Goal: Information Seeking & Learning: Find specific fact

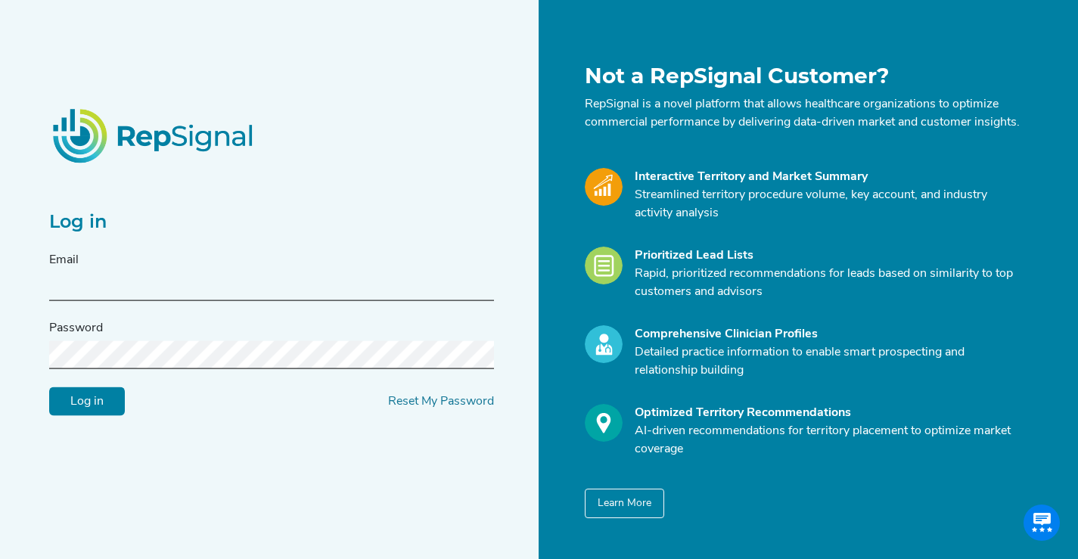
type input "kelsey@repsignal-admin.com"
click at [79, 411] on input "Log in" at bounding box center [87, 401] width 76 height 29
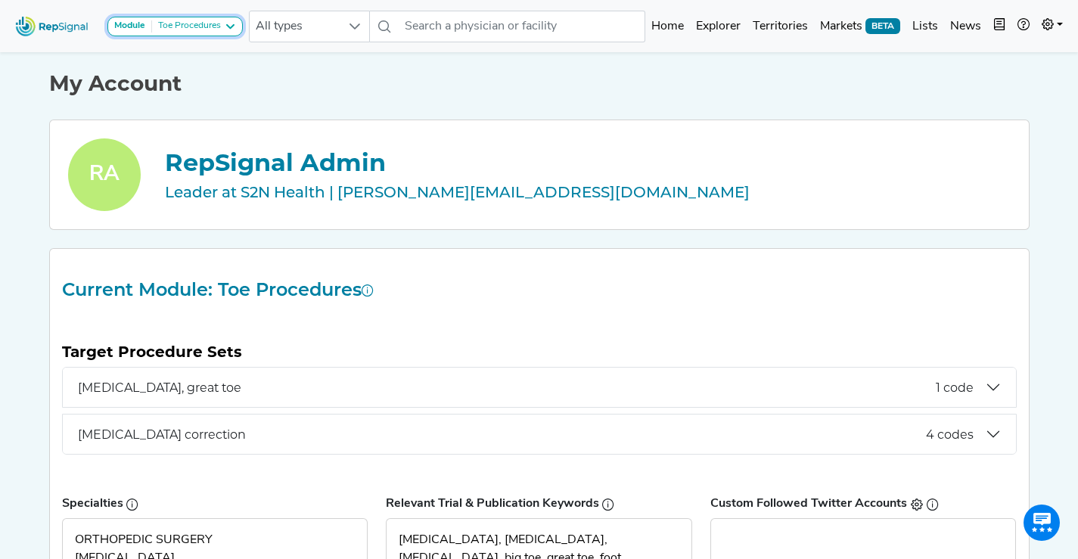
click at [235, 24] on icon at bounding box center [230, 26] width 12 height 12
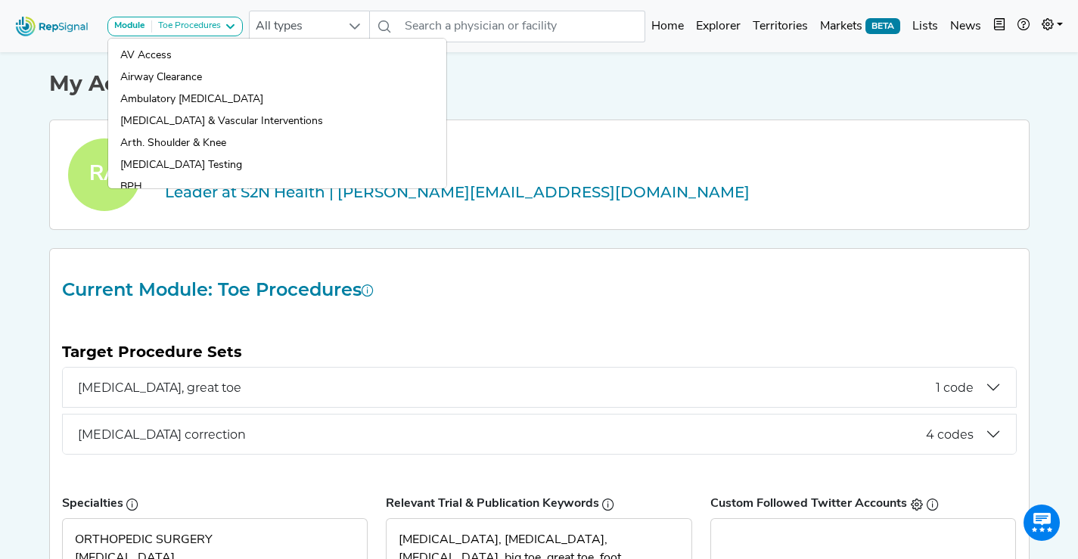
click at [734, 90] on h1 "My Account" at bounding box center [539, 84] width 980 height 26
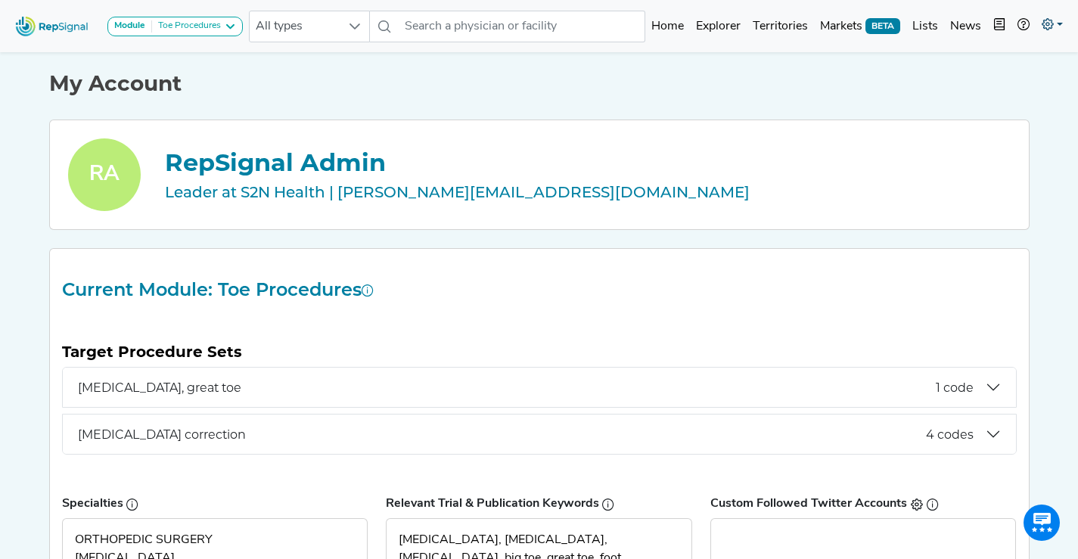
click at [1041, 33] on link at bounding box center [1051, 26] width 33 height 30
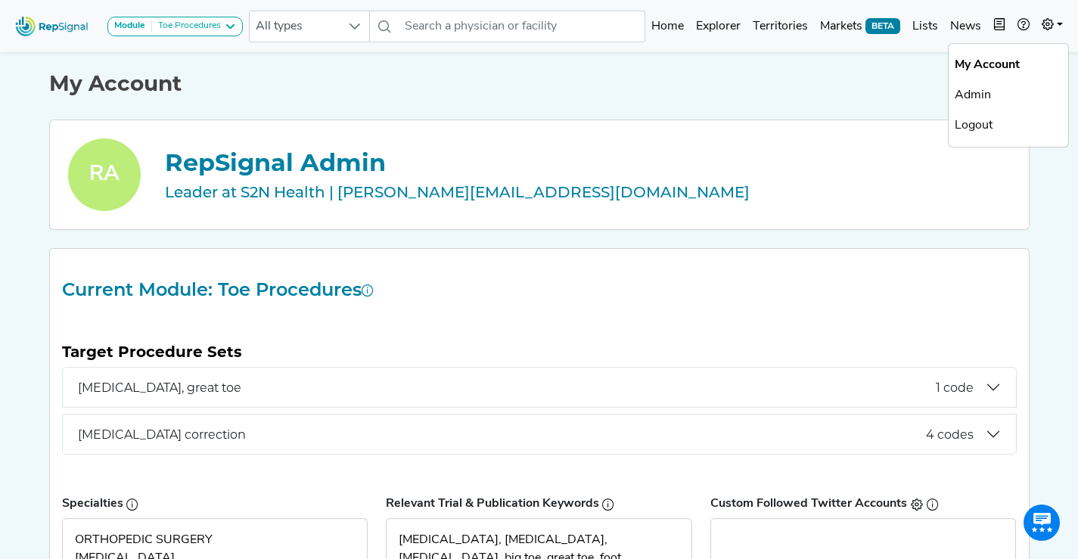
click at [974, 98] on link "Admin" at bounding box center [1009, 95] width 120 height 30
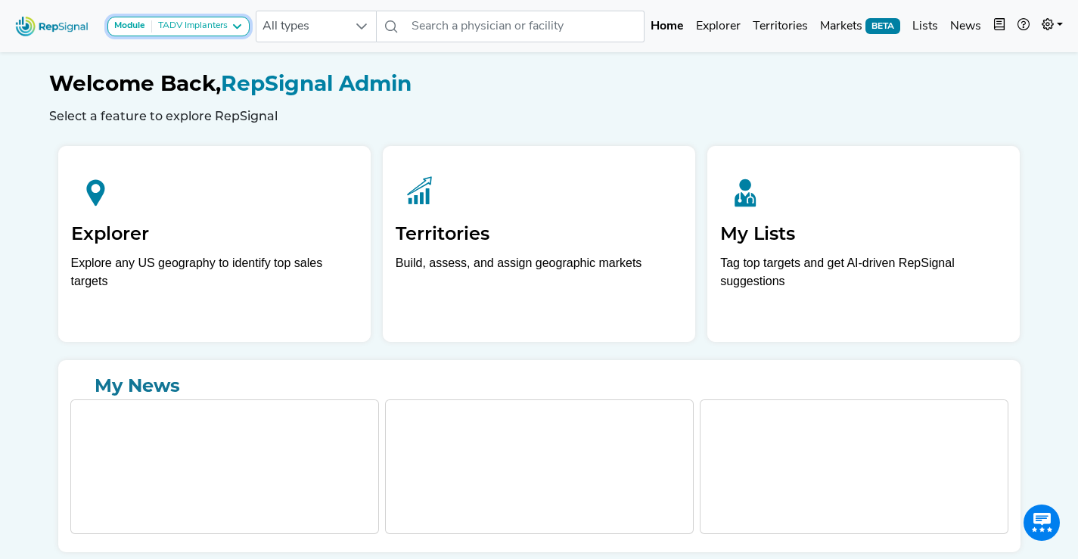
click at [207, 23] on div "TADV Implanters" at bounding box center [190, 26] width 76 height 12
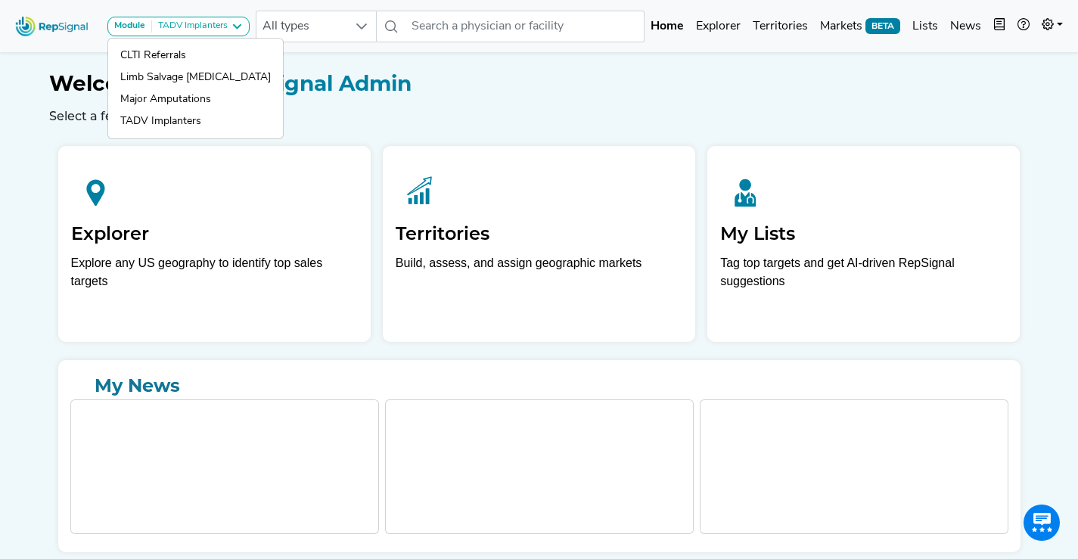
click at [645, 76] on h1 "Welcome Back, RepSignal Admin" at bounding box center [539, 84] width 980 height 26
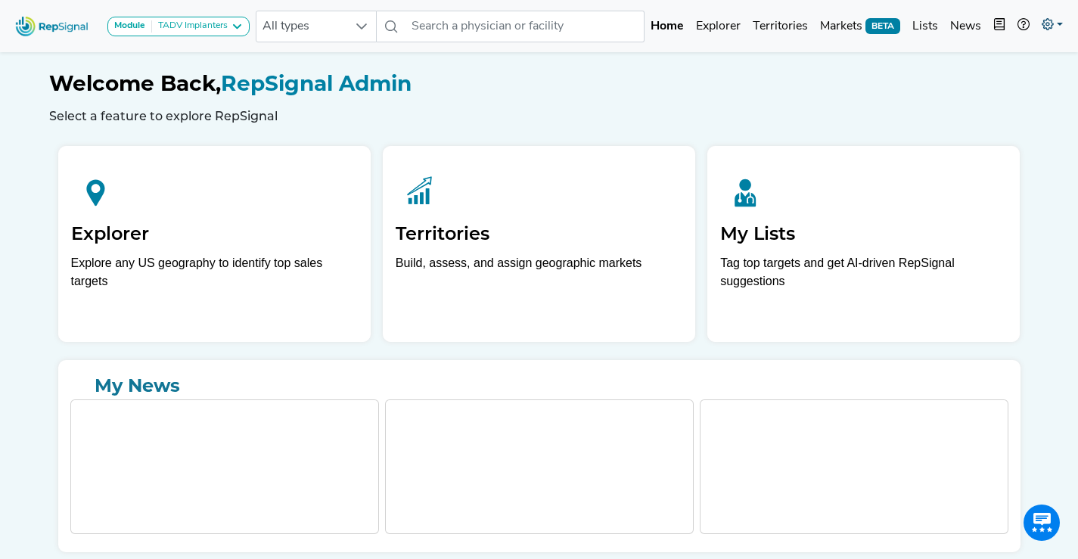
click at [1057, 26] on link at bounding box center [1051, 26] width 33 height 30
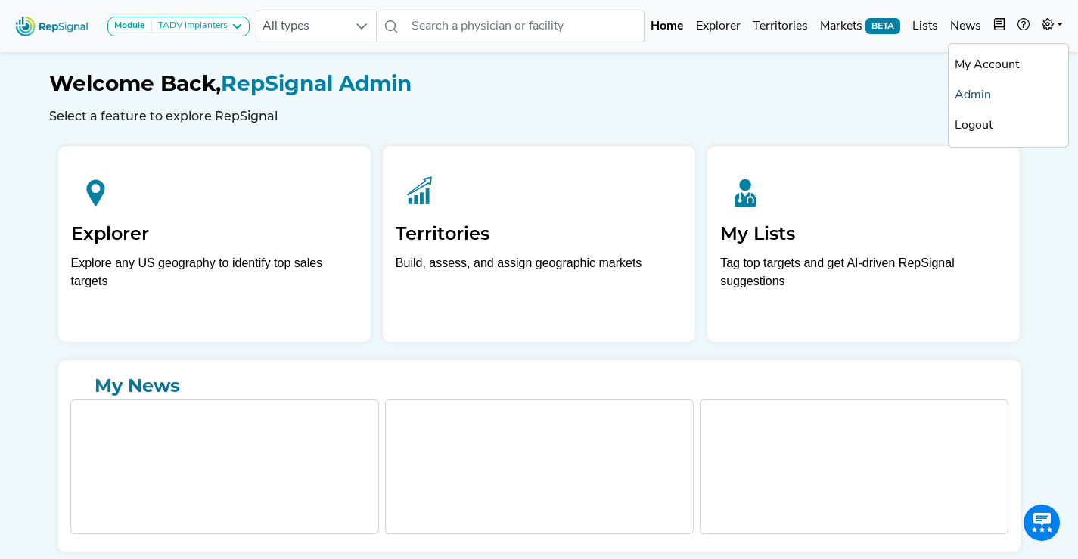
click at [980, 94] on link "Admin" at bounding box center [1009, 95] width 120 height 30
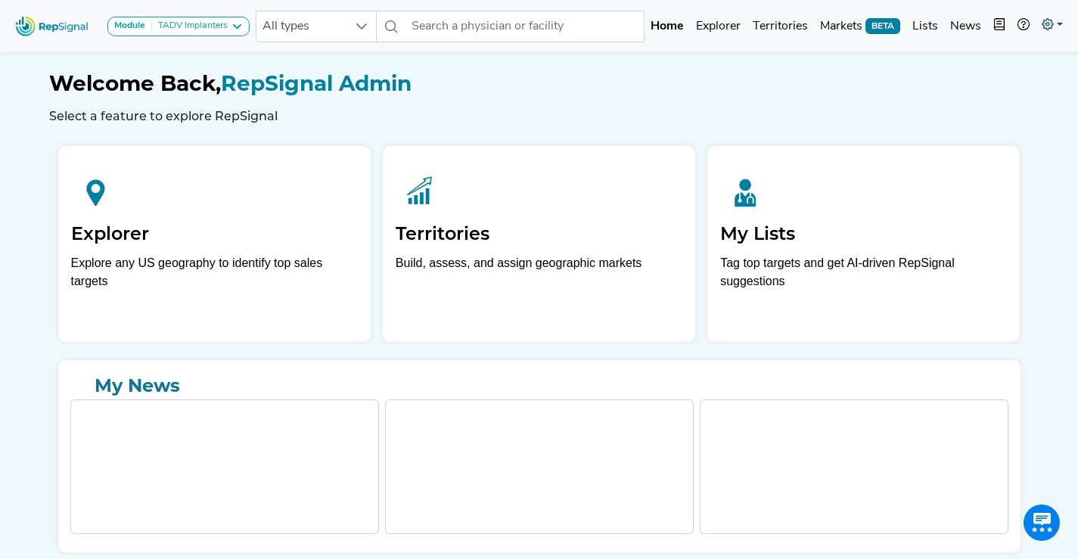
click at [1050, 19] on link at bounding box center [1051, 26] width 33 height 30
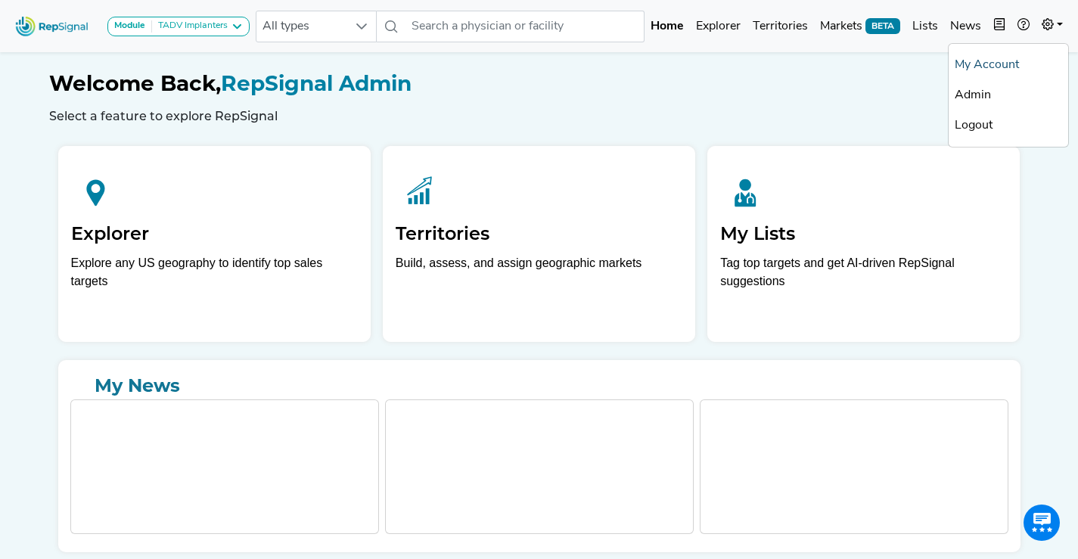
click at [979, 62] on link "My Account" at bounding box center [1009, 65] width 120 height 30
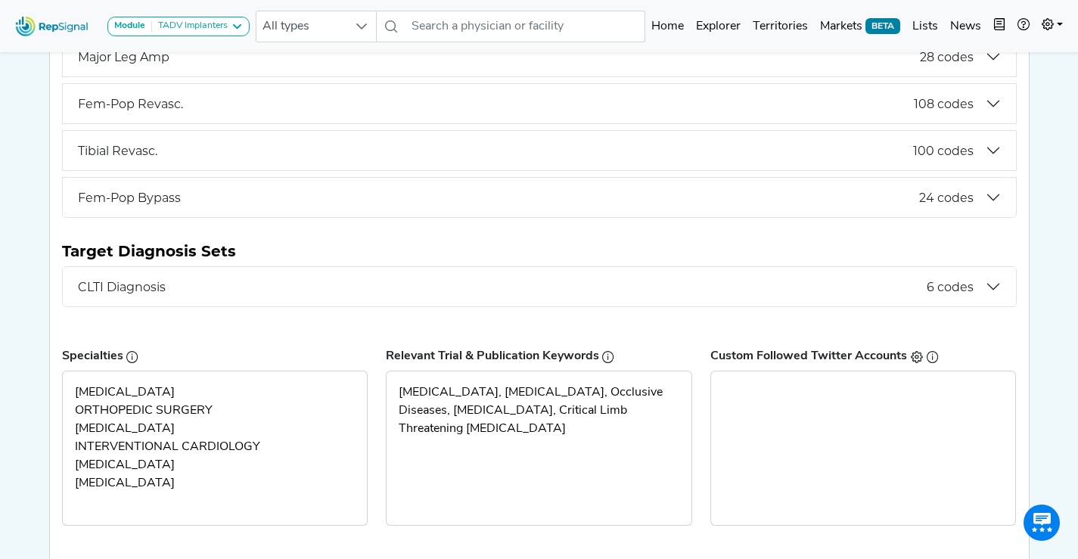
scroll to position [405, 0]
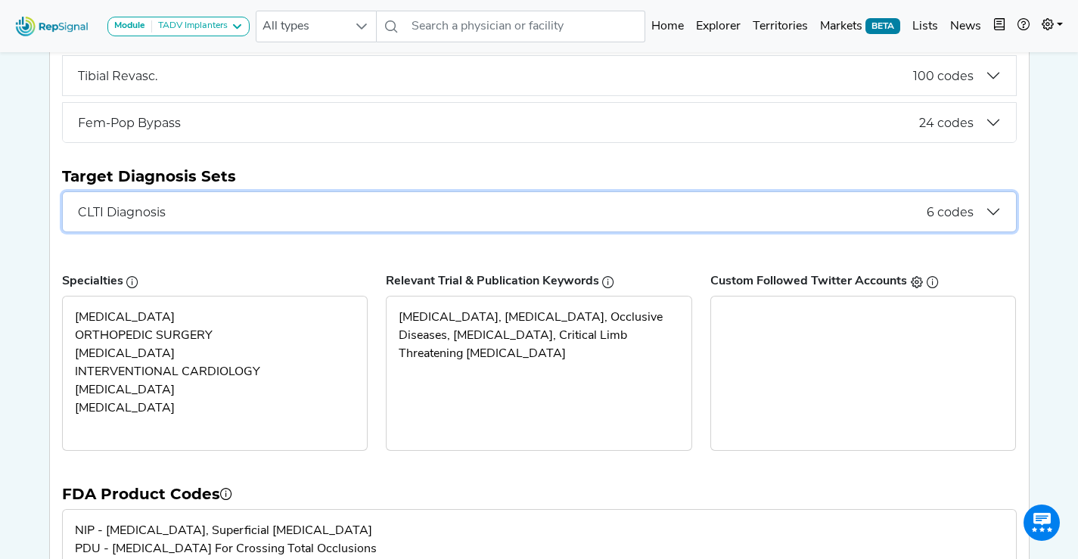
click at [411, 225] on button "CLTI Diagnosis 6 codes" at bounding box center [539, 211] width 953 height 39
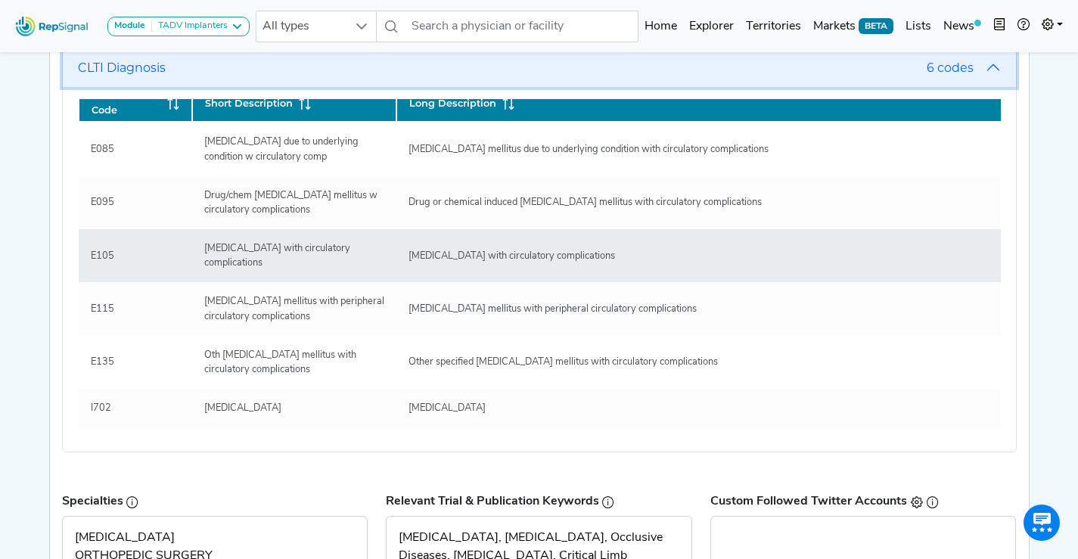
scroll to position [551, 0]
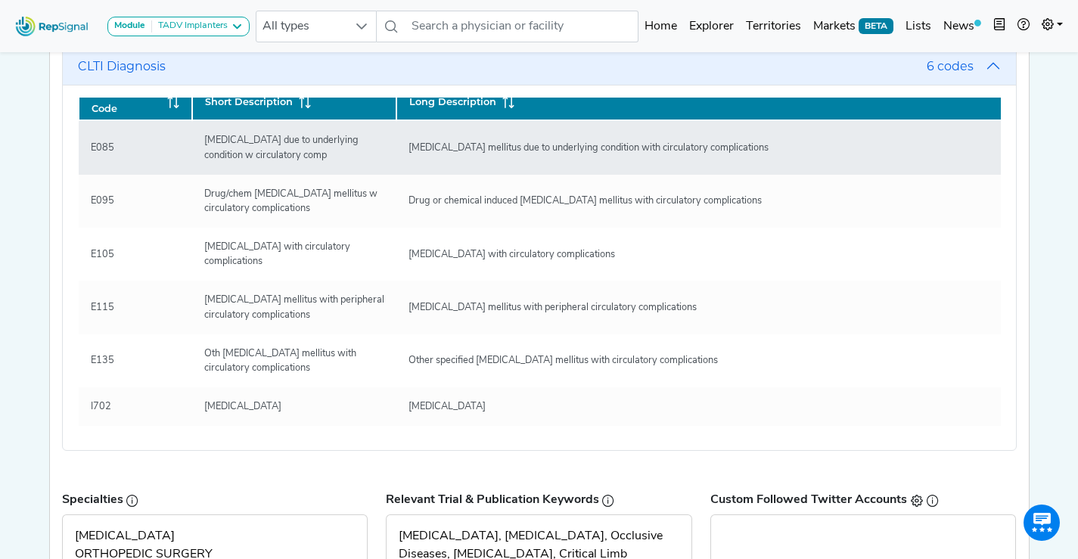
drag, startPoint x: 657, startPoint y: 392, endPoint x: 83, endPoint y: 117, distance: 636.4
click at [83, 120] on tbody "E085 Diabetes due to underlying condition w circulatory comp Diabetes mellitus …" at bounding box center [540, 273] width 923 height 306
copy tbody "E085 Diabetes due to underlying condition w circulatory comp Diabetes mellitus …"
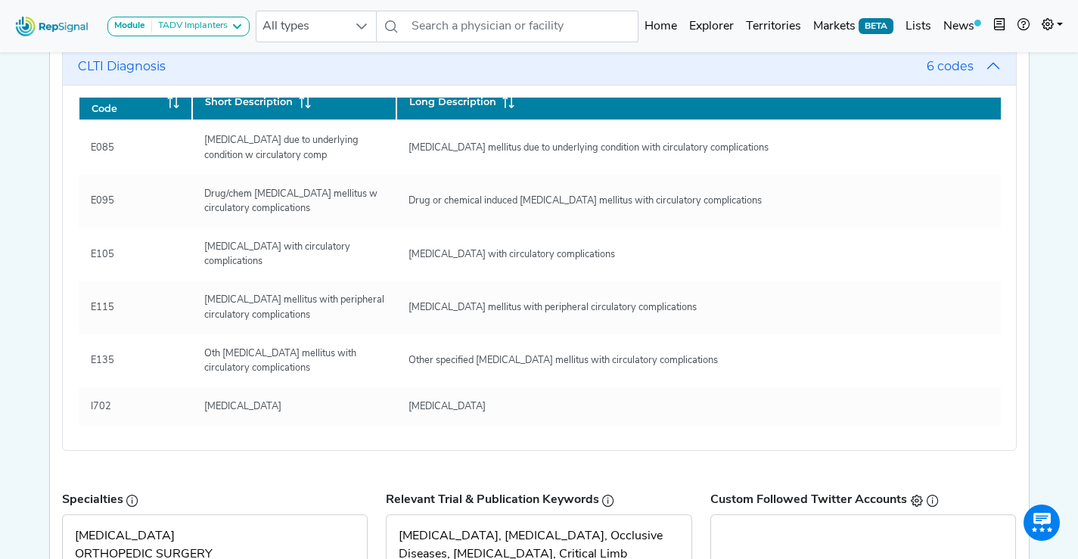
click at [33, 301] on div "Module TADV Implanters CLTI Referrals Limb Salvage Podiatry Major Amputations T…" at bounding box center [539, 198] width 1078 height 1499
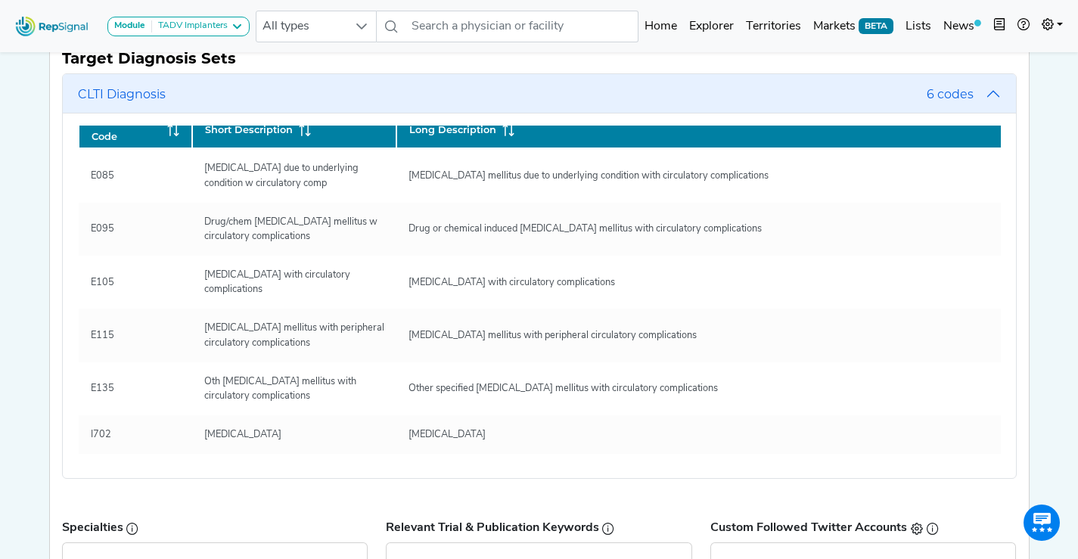
scroll to position [332, 0]
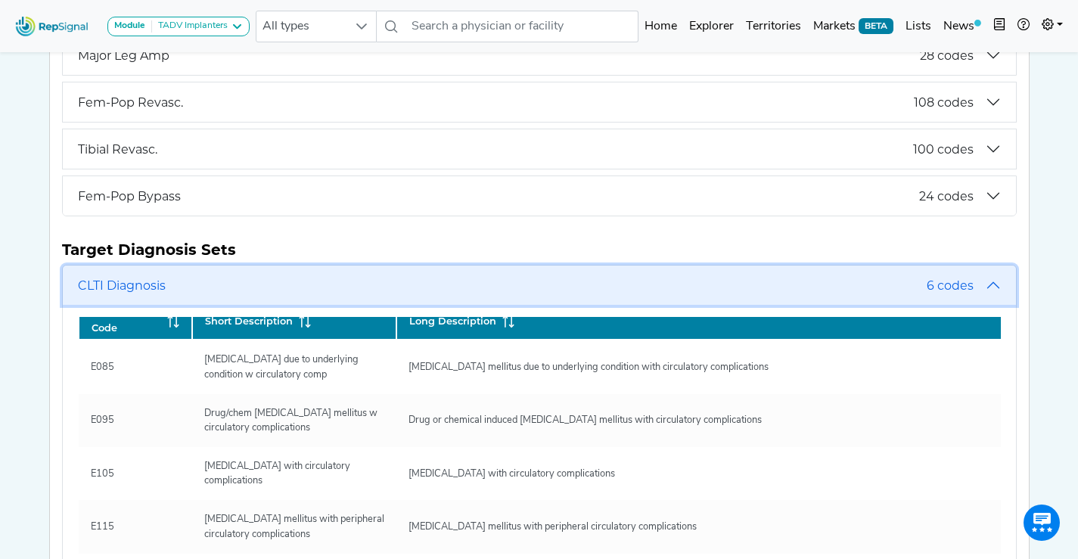
click at [172, 287] on span "CLTI Diagnosis" at bounding box center [502, 285] width 849 height 14
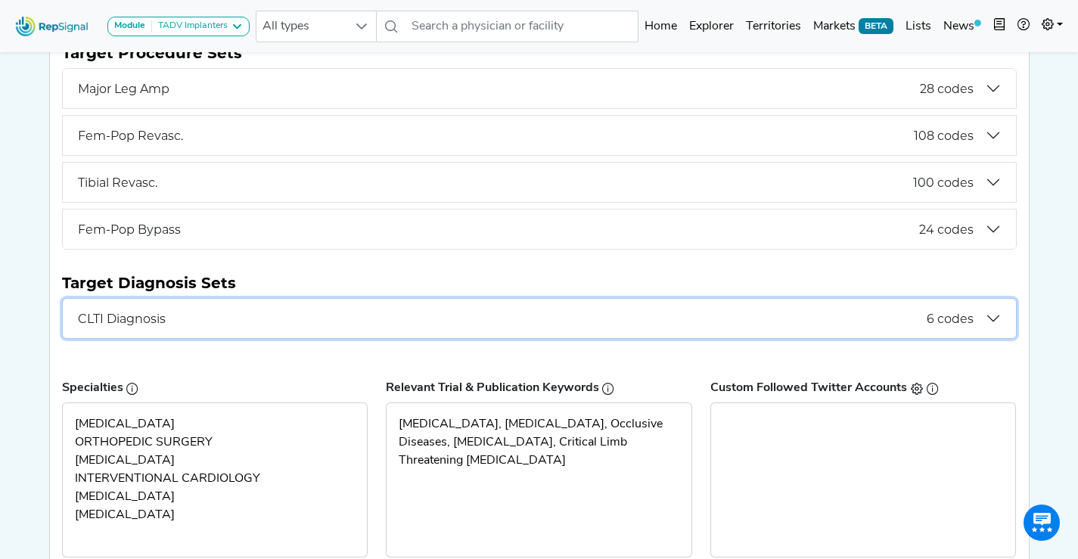
scroll to position [219, 0]
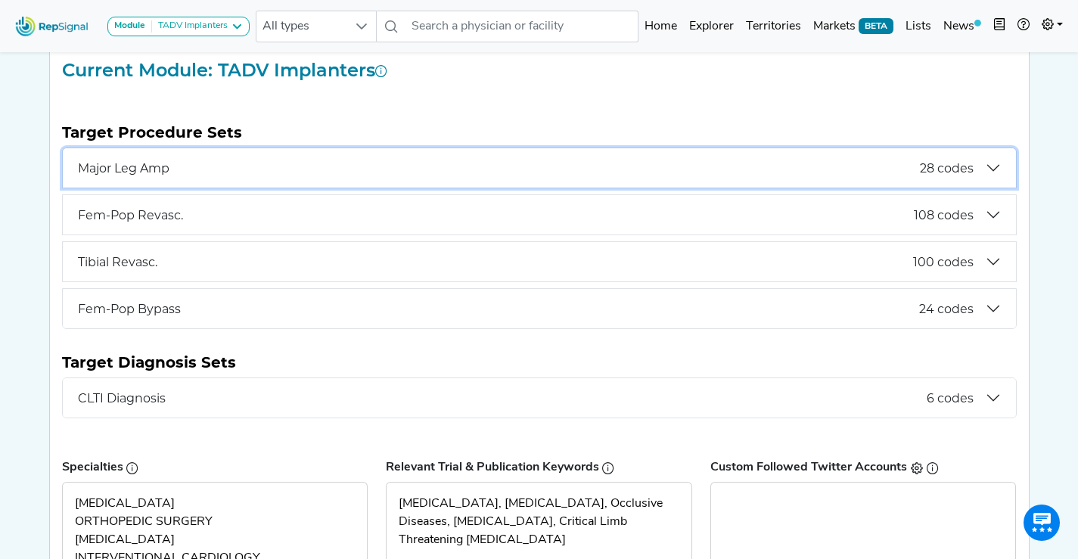
click at [198, 180] on button "Major Leg Amp 28 codes" at bounding box center [539, 167] width 953 height 39
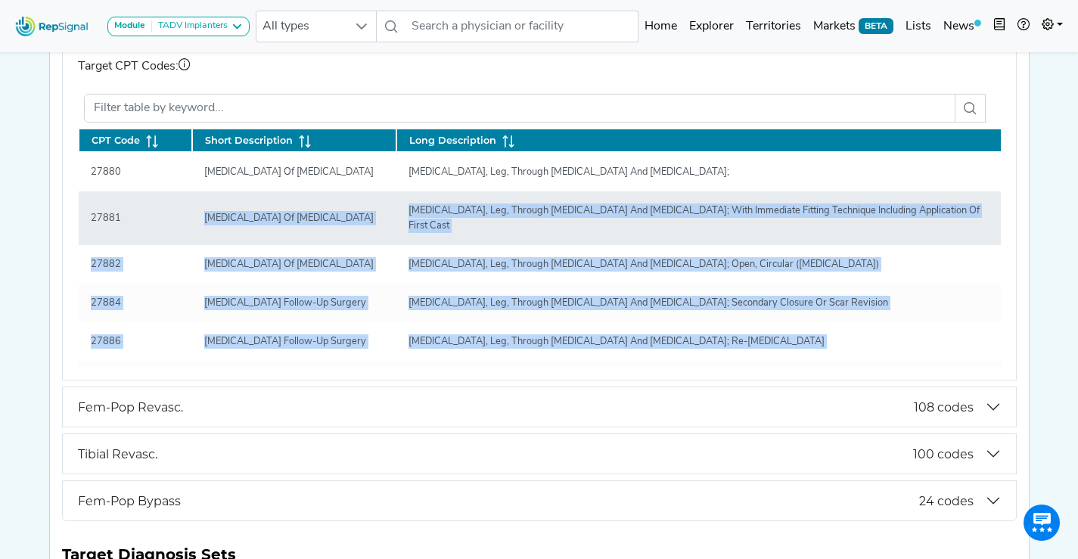
scroll to position [0, 0]
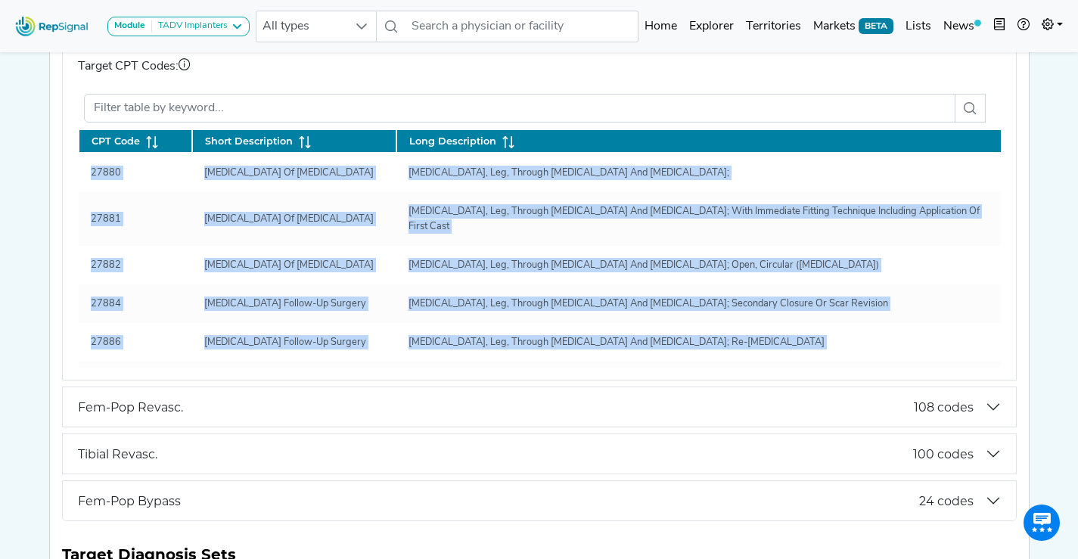
drag, startPoint x: 858, startPoint y: 355, endPoint x: 75, endPoint y: 175, distance: 804.0
click at [75, 175] on div "Major Leg Amp (Thigh, Leg & Knee) Target CPT Codes: CPT Code Short Description …" at bounding box center [539, 197] width 953 height 365
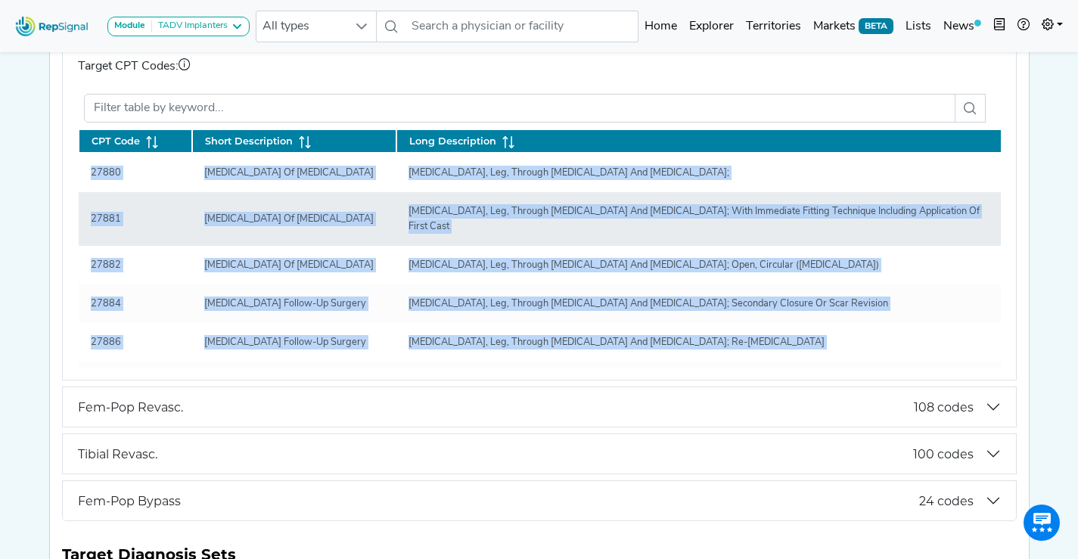
copy div "CPT Code Short Description Long Description 27880 Amputation Of Lower Leg Amput…"
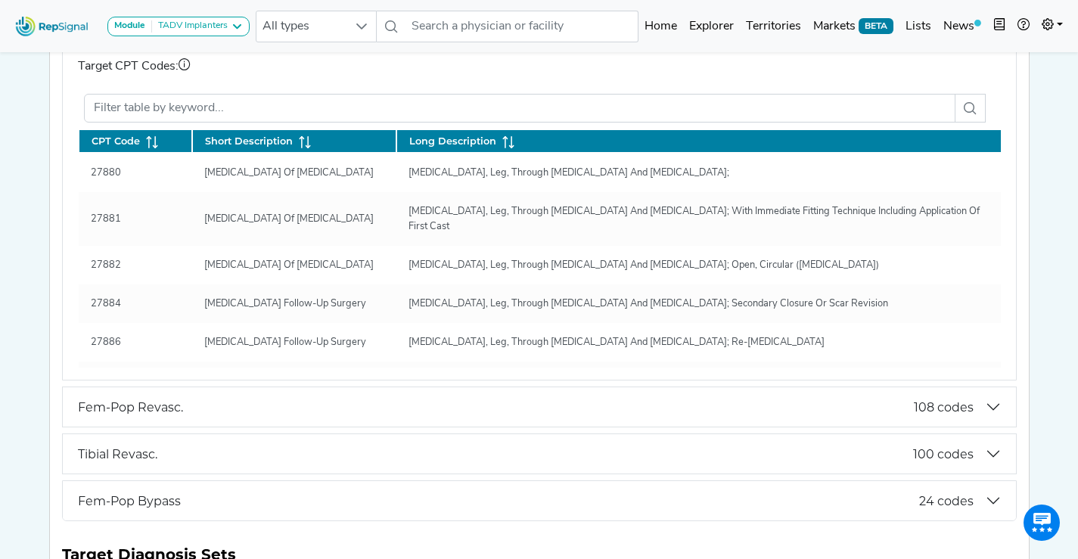
click at [1057, 123] on div "Module TADV Implanters CLTI Referrals Limb Salvage Podiatry Major Amputations T…" at bounding box center [539, 357] width 1078 height 1499
click at [245, 26] on button "Module TADV Implanters" at bounding box center [178, 27] width 142 height 20
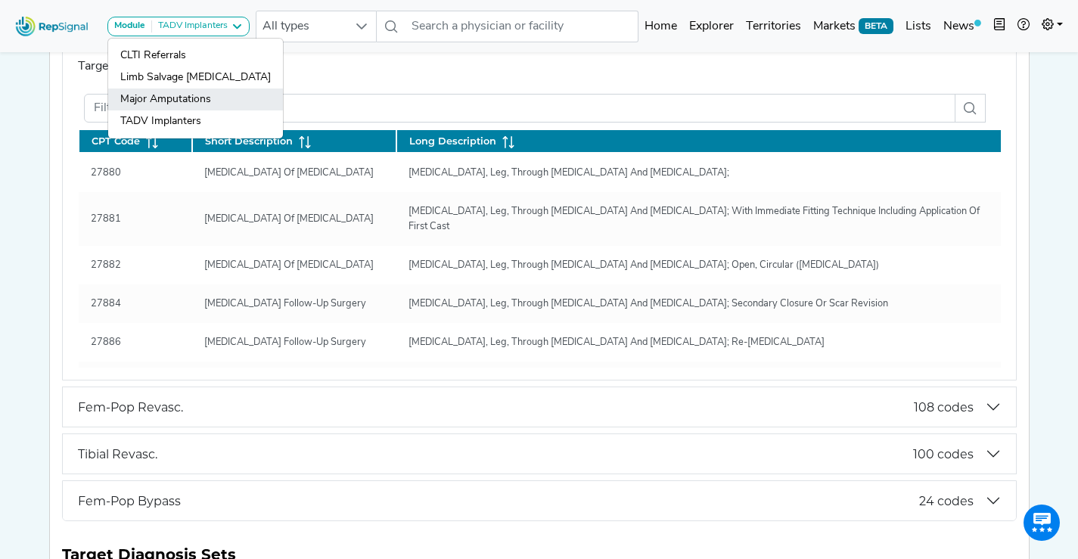
click at [191, 103] on link "Major Amputations" at bounding box center [195, 99] width 175 height 22
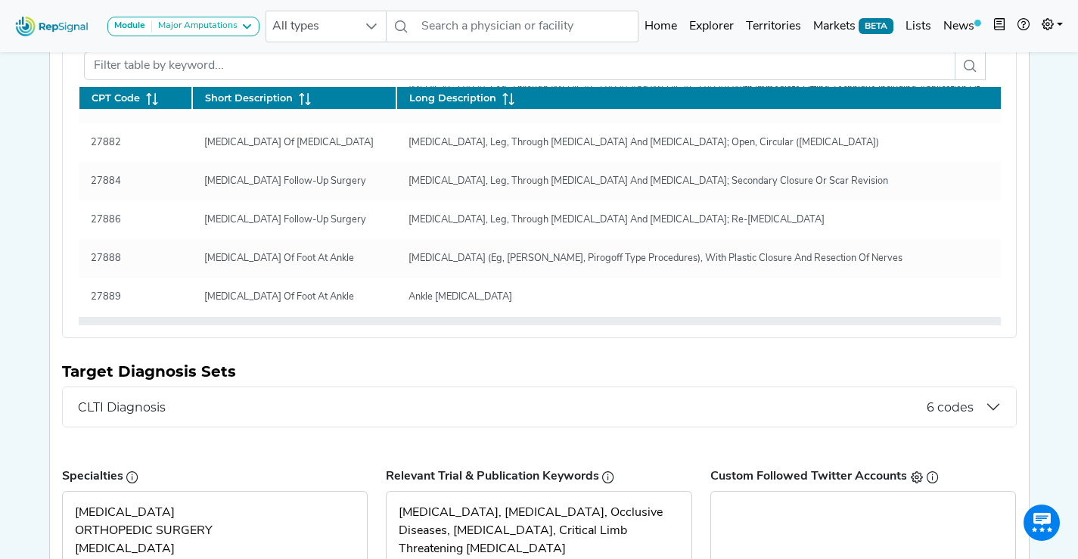
scroll to position [137, 0]
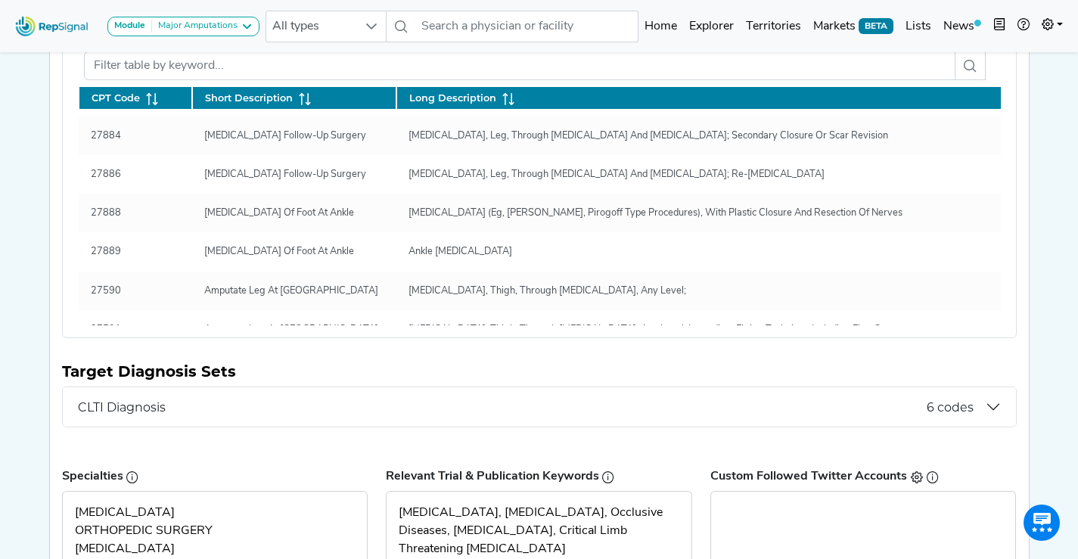
click at [1039, 220] on div "Module Major Amputations CLTI Referrals Limb Salvage Podiatry Major Amputations…" at bounding box center [539, 236] width 1078 height 1340
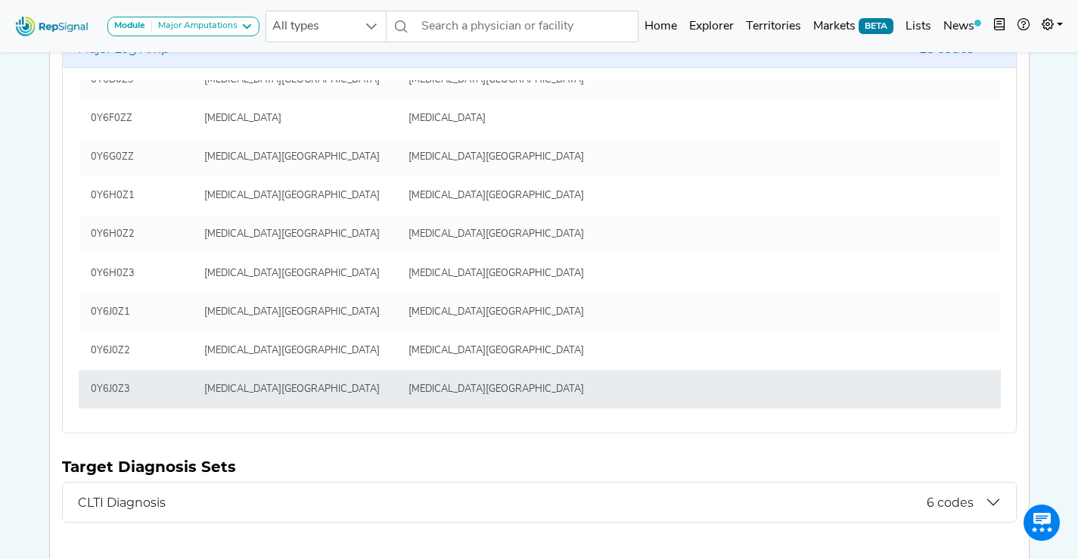
scroll to position [318, 0]
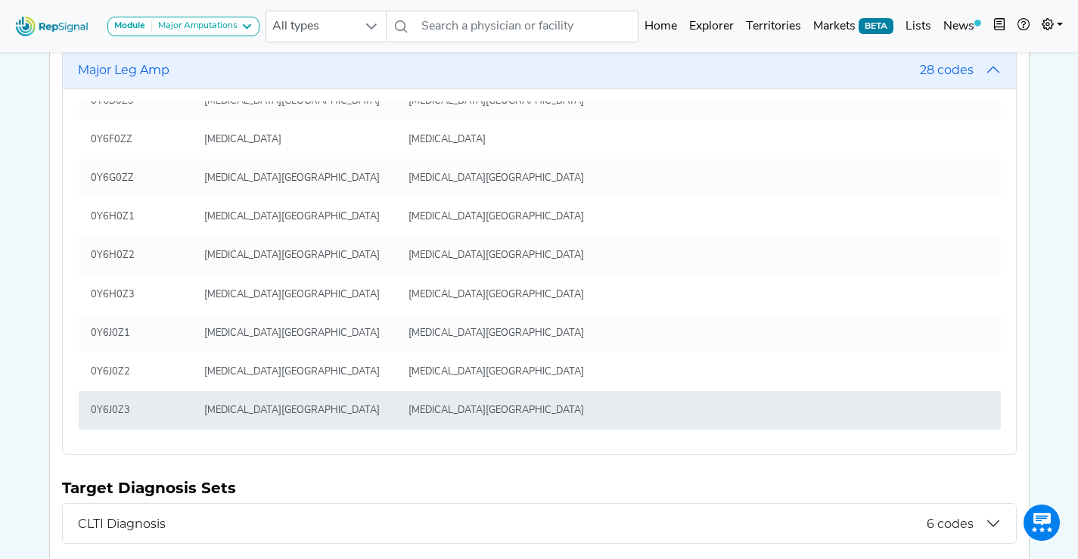
drag, startPoint x: 694, startPoint y: 383, endPoint x: 436, endPoint y: 372, distance: 258.1
click at [389, 355] on tbody "0Y670ZZ Detachment at Right Femoral Region, Open Approach Detachment at Right F…" at bounding box center [540, 119] width 923 height 620
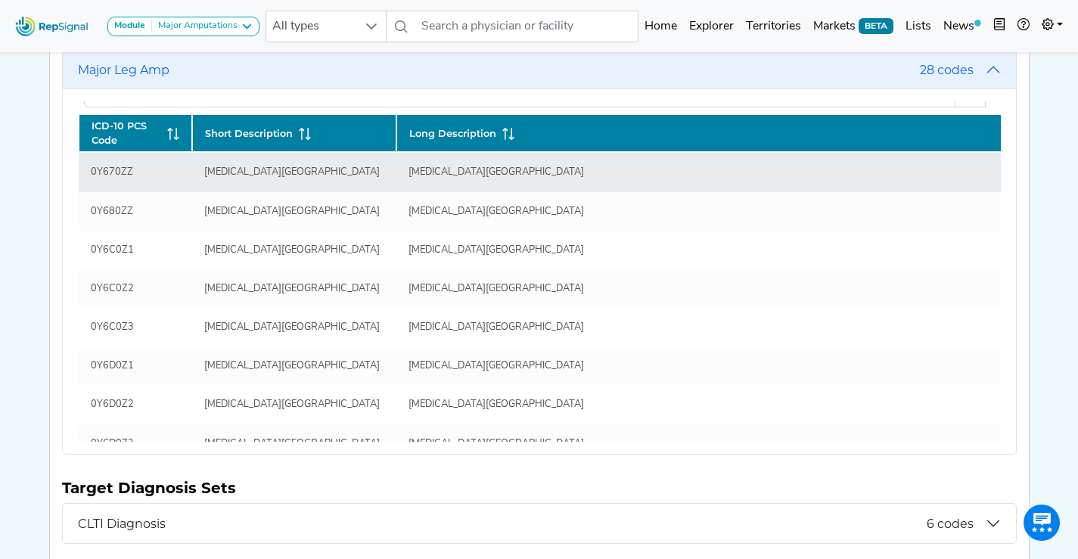
scroll to position [375, 0]
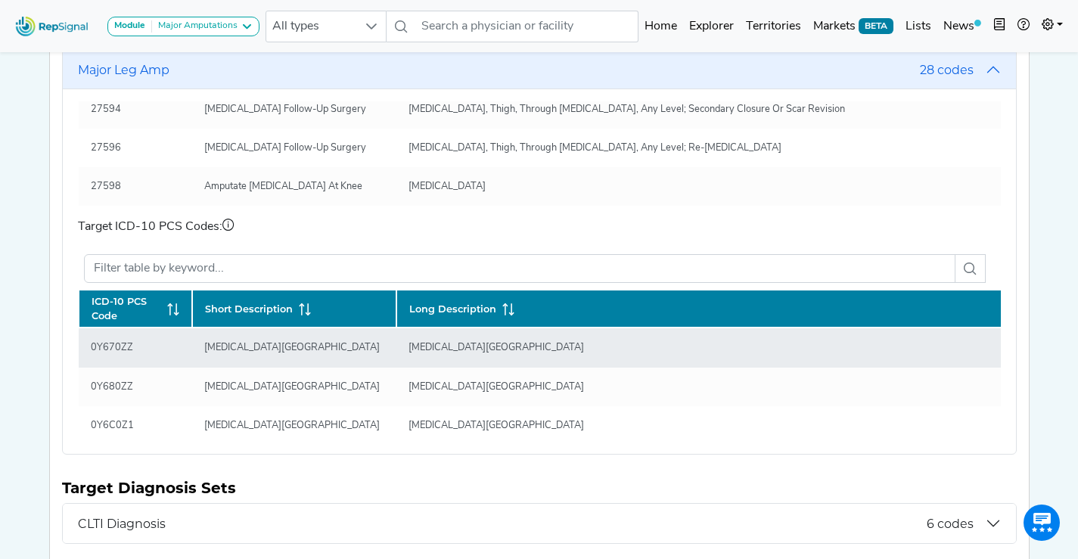
drag, startPoint x: 688, startPoint y: 395, endPoint x: 79, endPoint y: 355, distance: 610.2
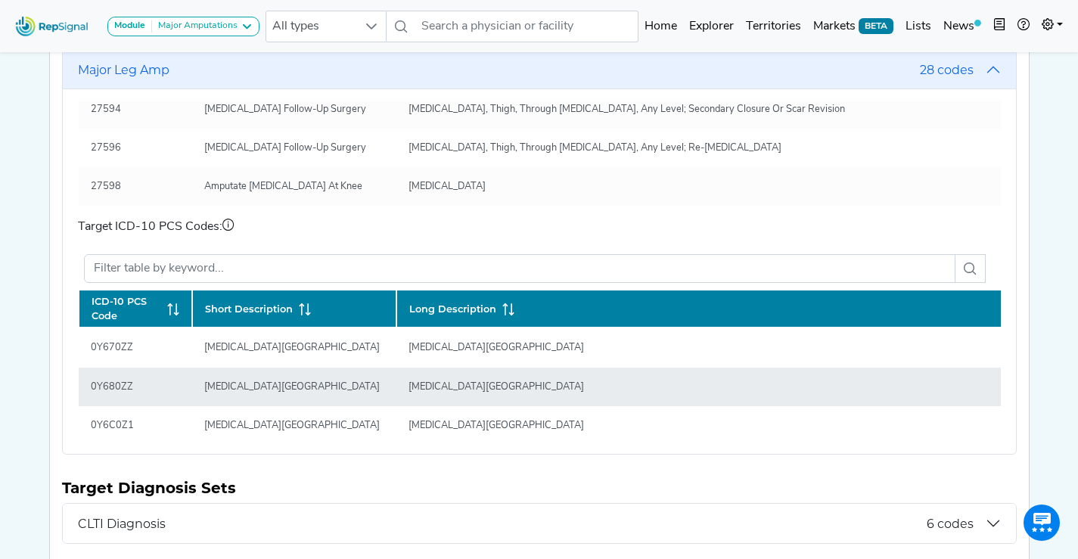
copy tbody "0Y670ZZ Detachment at Right Femoral Region, Open Approach Detachment at Right F…"
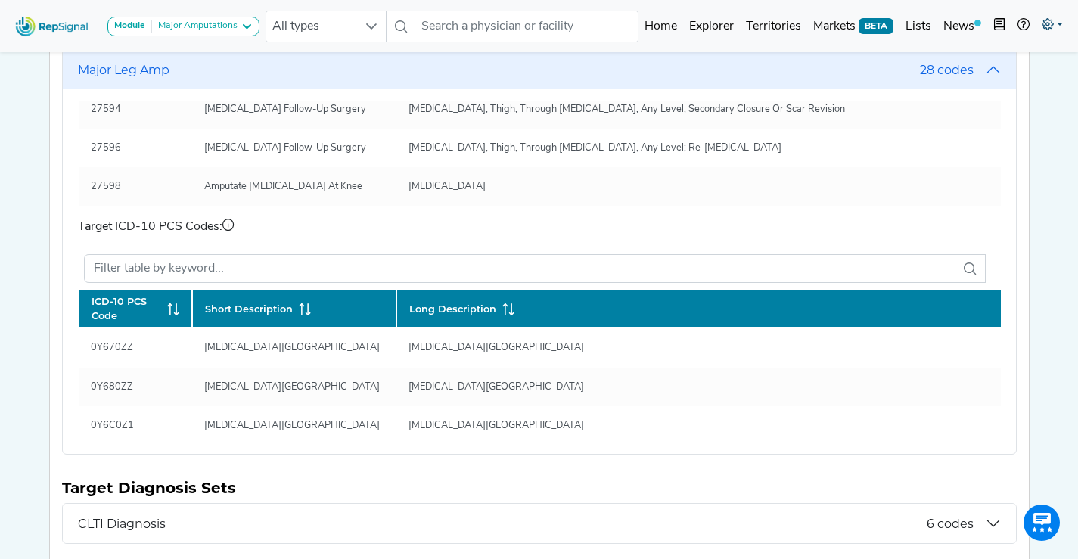
click at [1045, 24] on icon at bounding box center [1048, 24] width 12 height 12
click at [979, 93] on link "Admin" at bounding box center [1009, 95] width 120 height 30
